Goal: Transaction & Acquisition: Purchase product/service

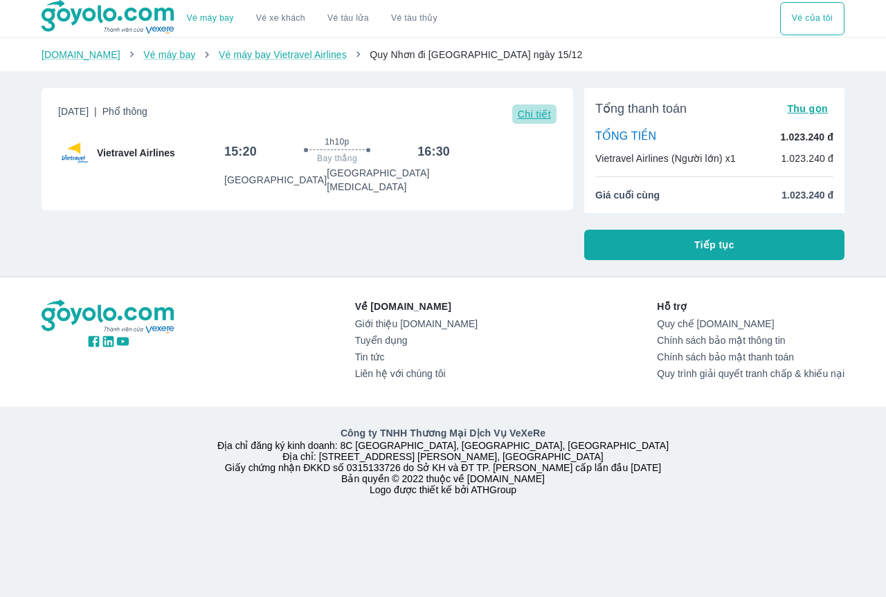
click at [521, 110] on span "Chi tiết" at bounding box center [534, 114] width 33 height 11
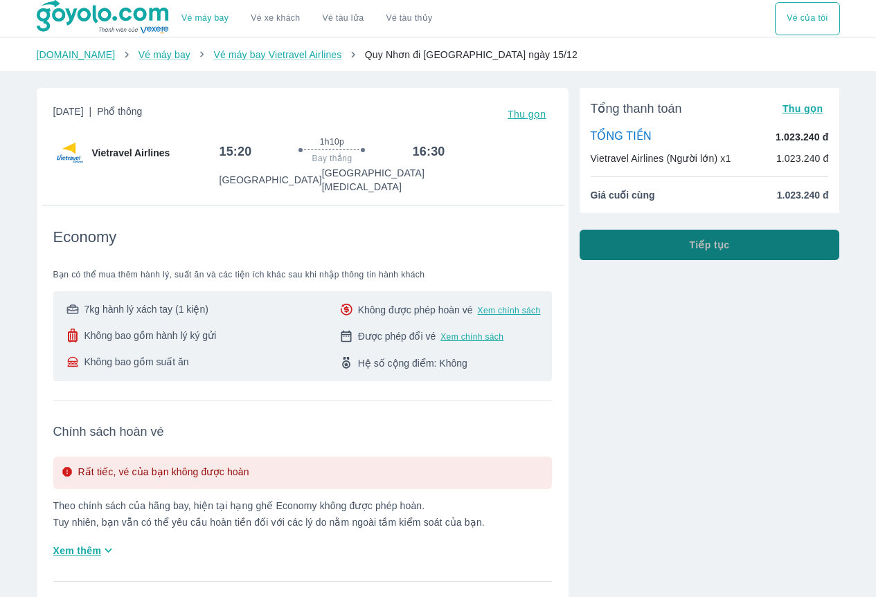
click at [675, 245] on button "Tiếp tục" at bounding box center [709, 245] width 260 height 30
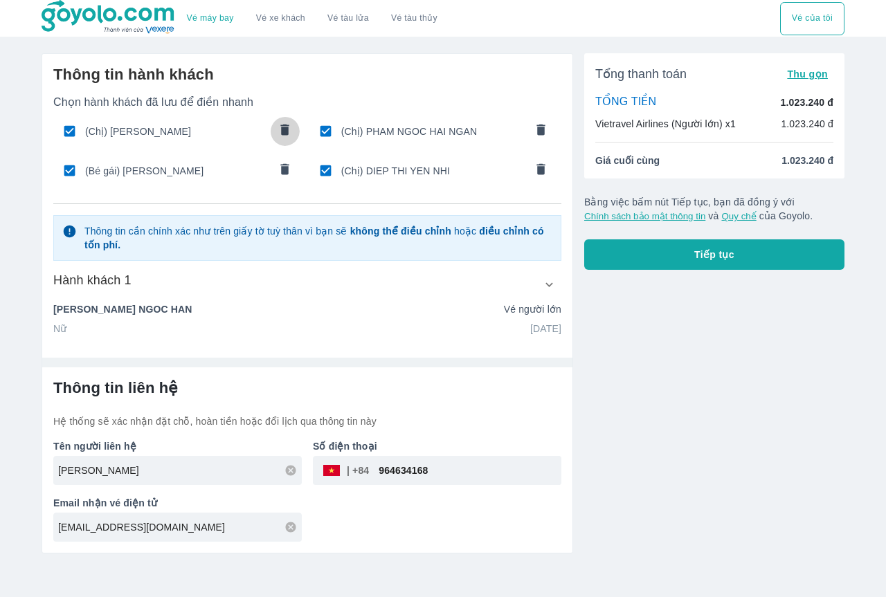
click at [286, 134] on icon "comments" at bounding box center [285, 129] width 8 height 11
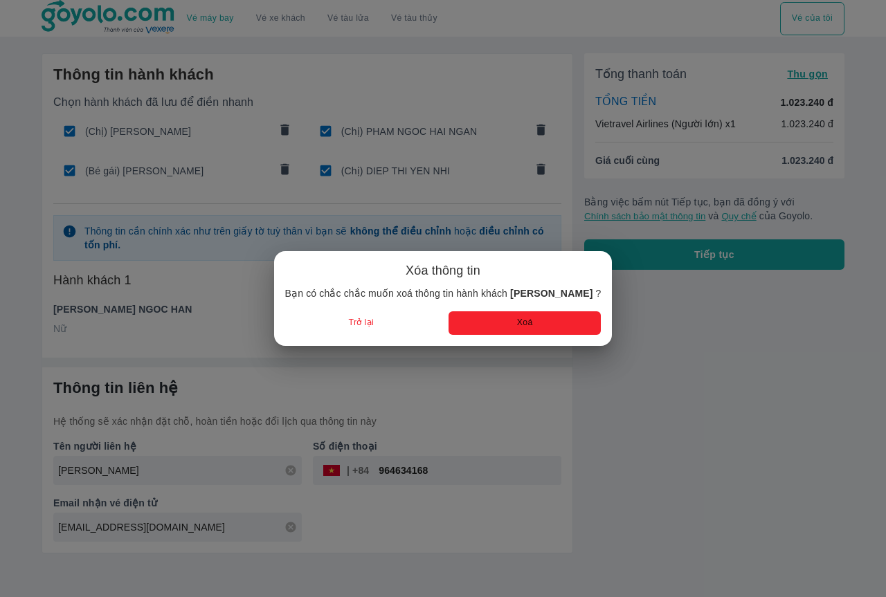
click at [481, 312] on button "Xoá" at bounding box center [525, 323] width 152 height 23
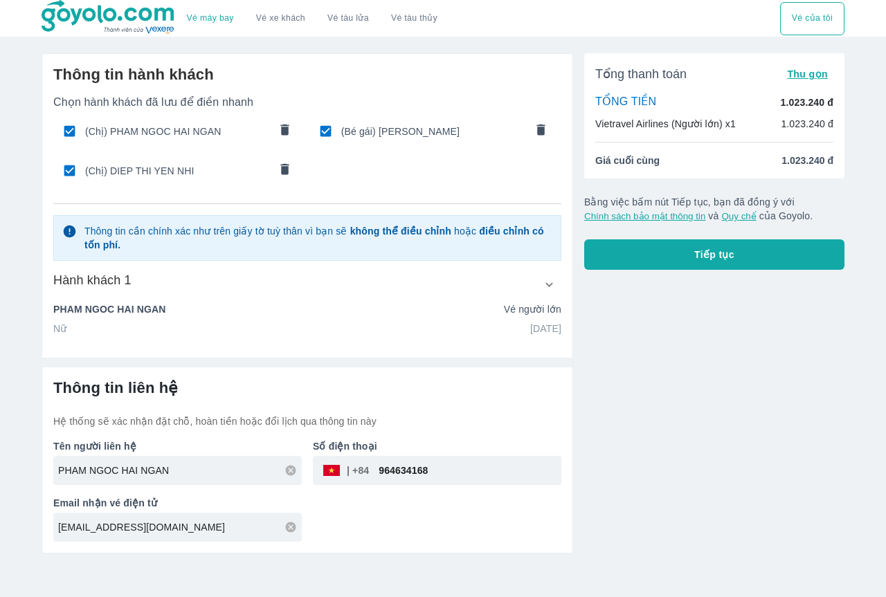
type input "PHAM"
type input "NGOC HAI NGAN"
type input "[DATE]"
type input "PHAM NGOC HAI NGAN"
click at [544, 125] on icon "comments" at bounding box center [541, 129] width 8 height 11
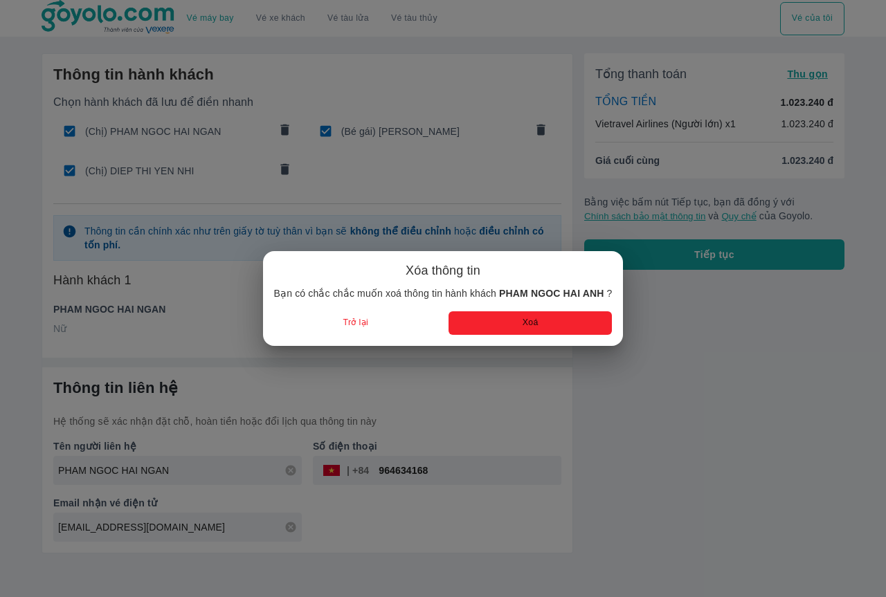
click at [512, 321] on button "Xoá" at bounding box center [530, 323] width 163 height 23
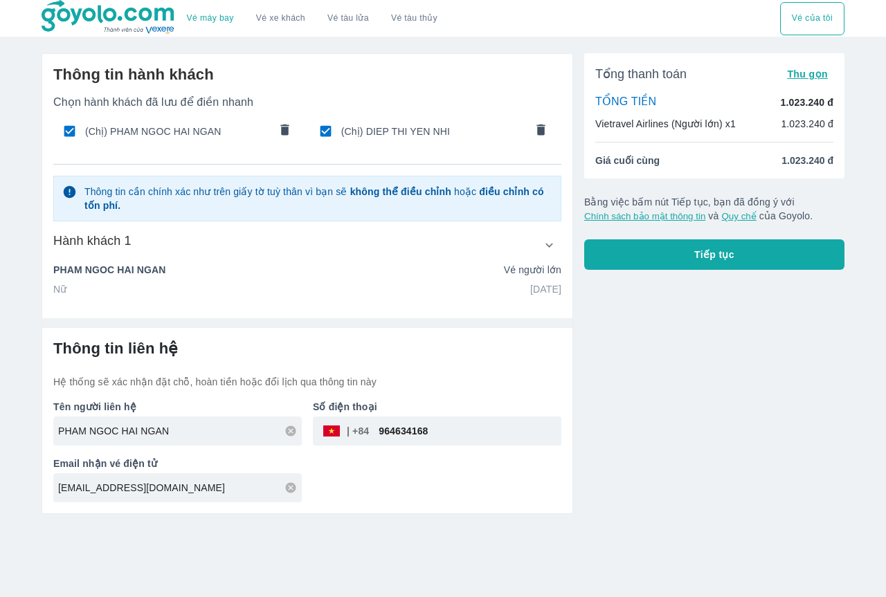
click at [289, 127] on icon "comments" at bounding box center [285, 130] width 15 height 15
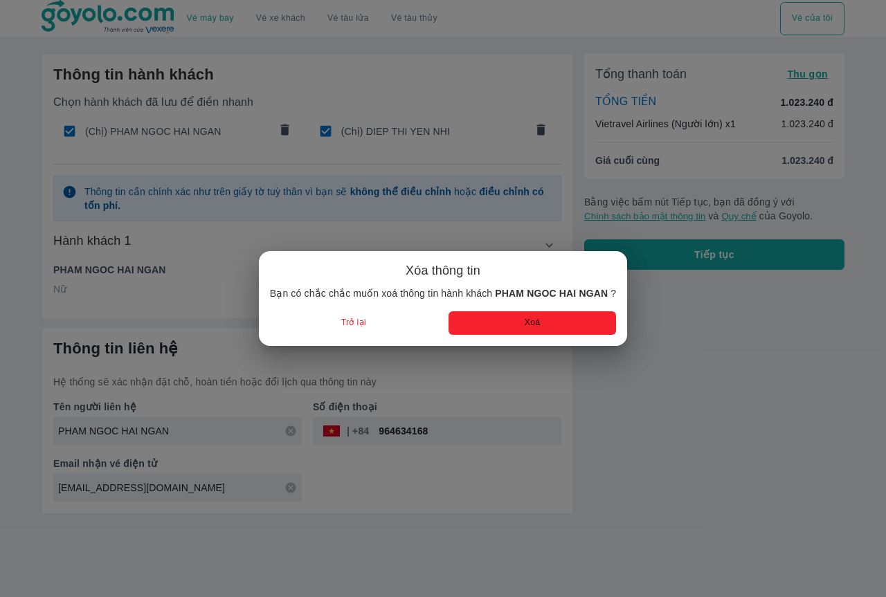
click at [546, 324] on button "Xoá" at bounding box center [533, 323] width 168 height 23
type input "DIEP"
type input "THI YEN NHI"
type input "[DATE]"
type input "DIEP THI YEN NHI"
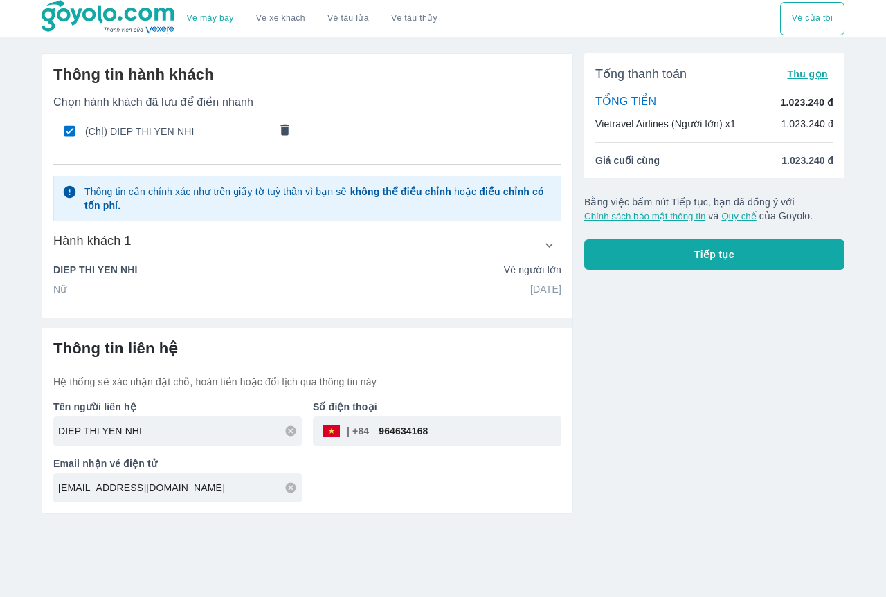
click at [501, 438] on input "964634168" at bounding box center [465, 431] width 192 height 33
